Goal: Transaction & Acquisition: Purchase product/service

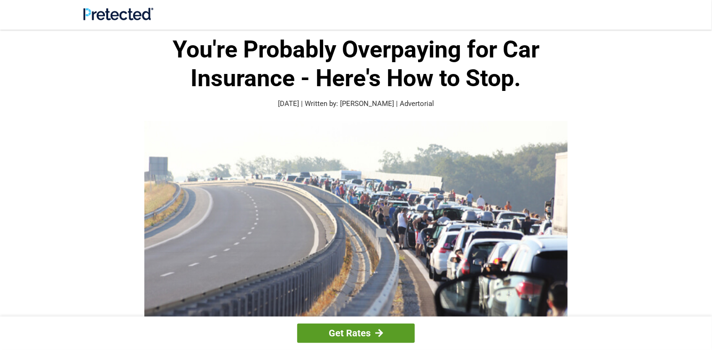
click at [373, 335] on link "Get Rates" at bounding box center [356, 332] width 118 height 19
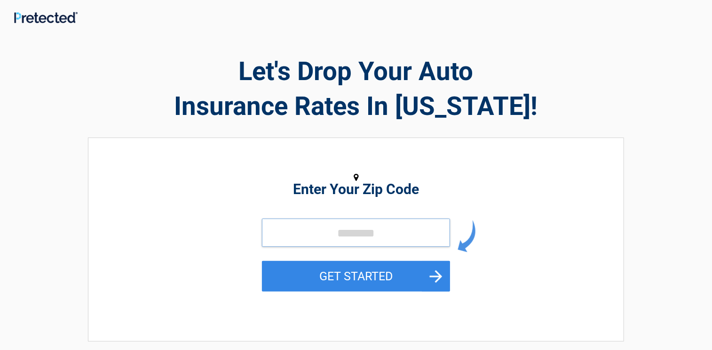
click at [327, 235] on input "tel" at bounding box center [356, 232] width 188 height 28
type input "*****"
click at [262, 261] on button "GET STARTED" at bounding box center [356, 276] width 188 height 31
